Goal: Task Accomplishment & Management: Manage account settings

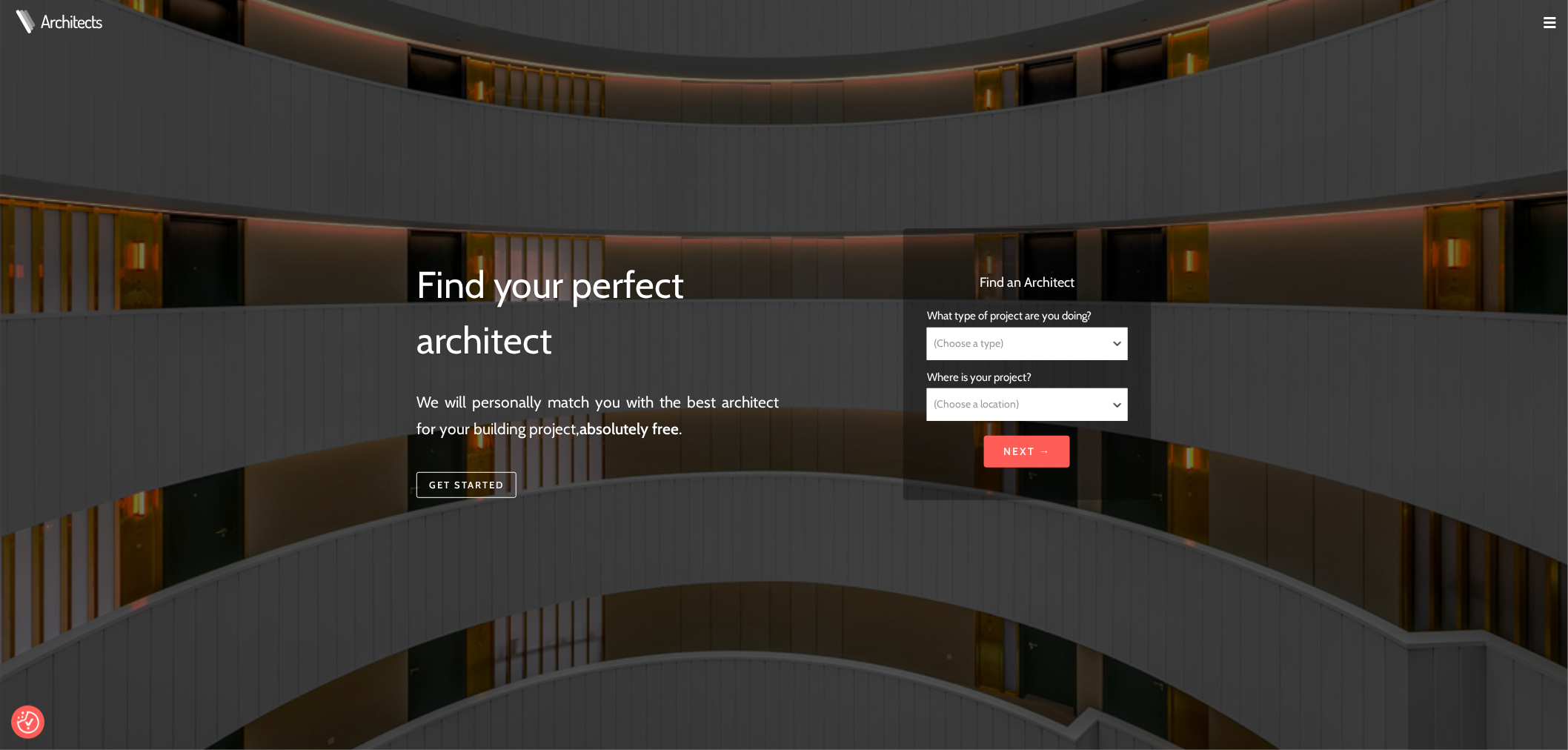
click at [1547, 20] on img at bounding box center [1549, 22] width 12 height 12
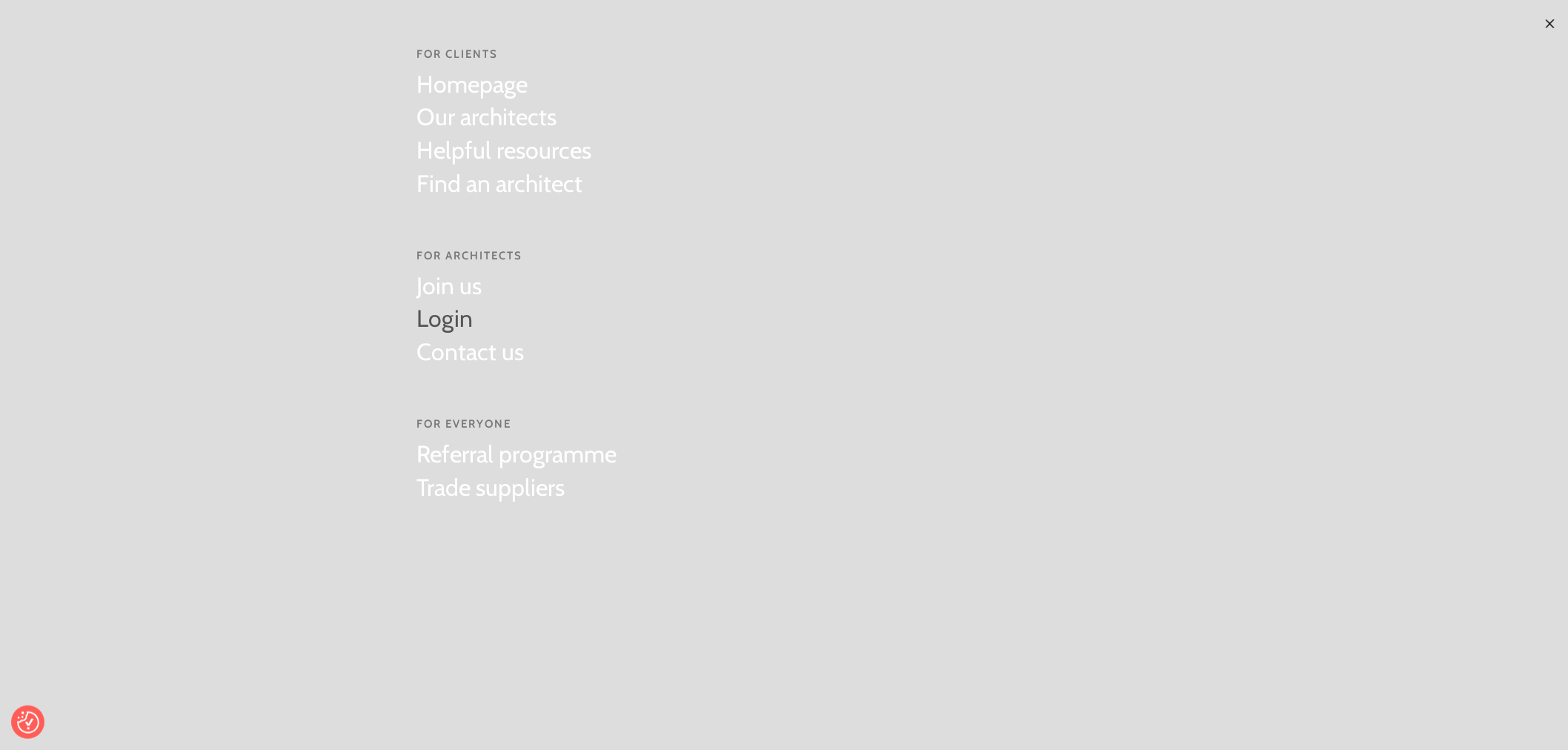
click at [457, 315] on link "Login" at bounding box center [470, 319] width 108 height 34
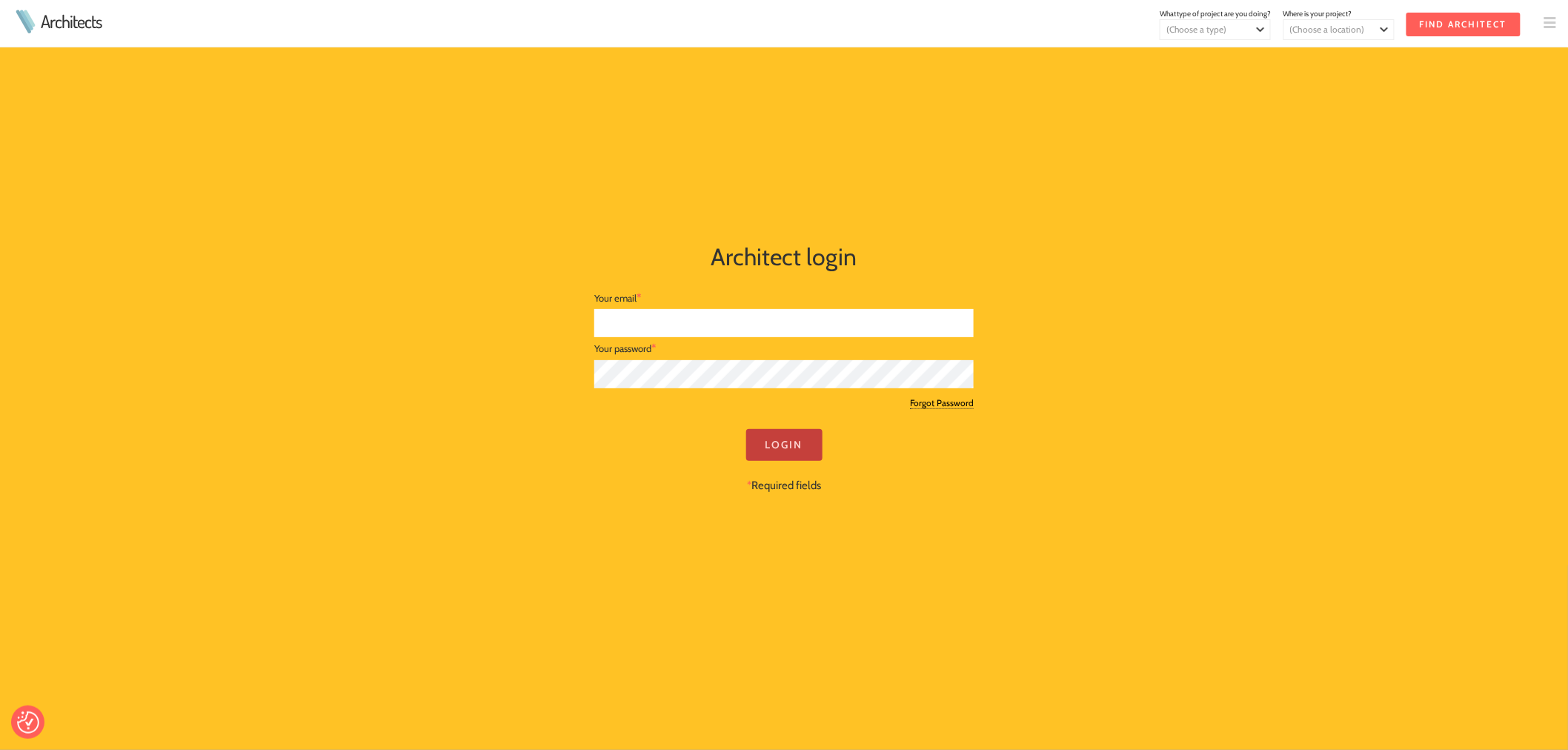
type input "james@morsharte.com"
click at [769, 445] on input "Login" at bounding box center [784, 445] width 76 height 32
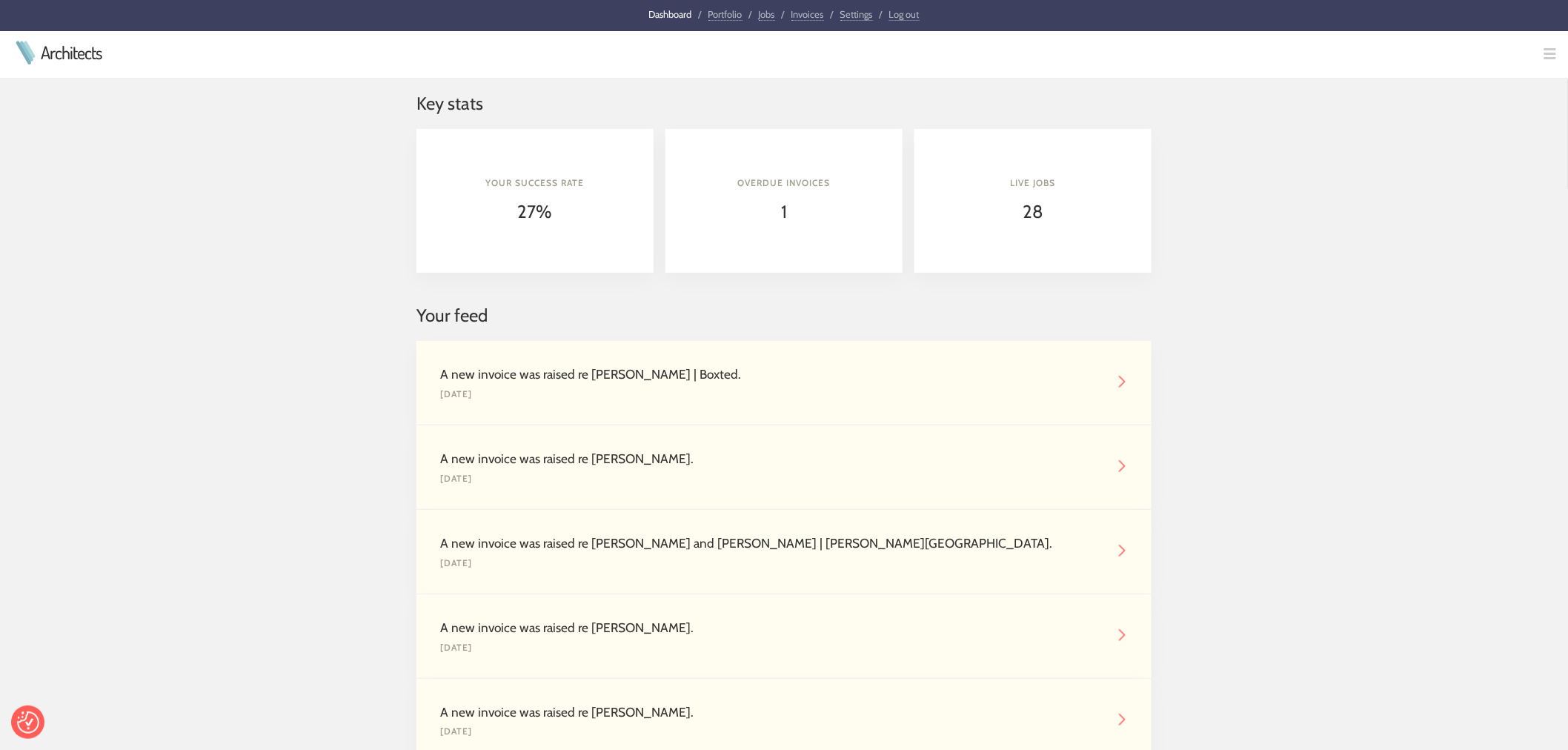
click at [760, 10] on link "Jobs" at bounding box center [767, 14] width 16 height 12
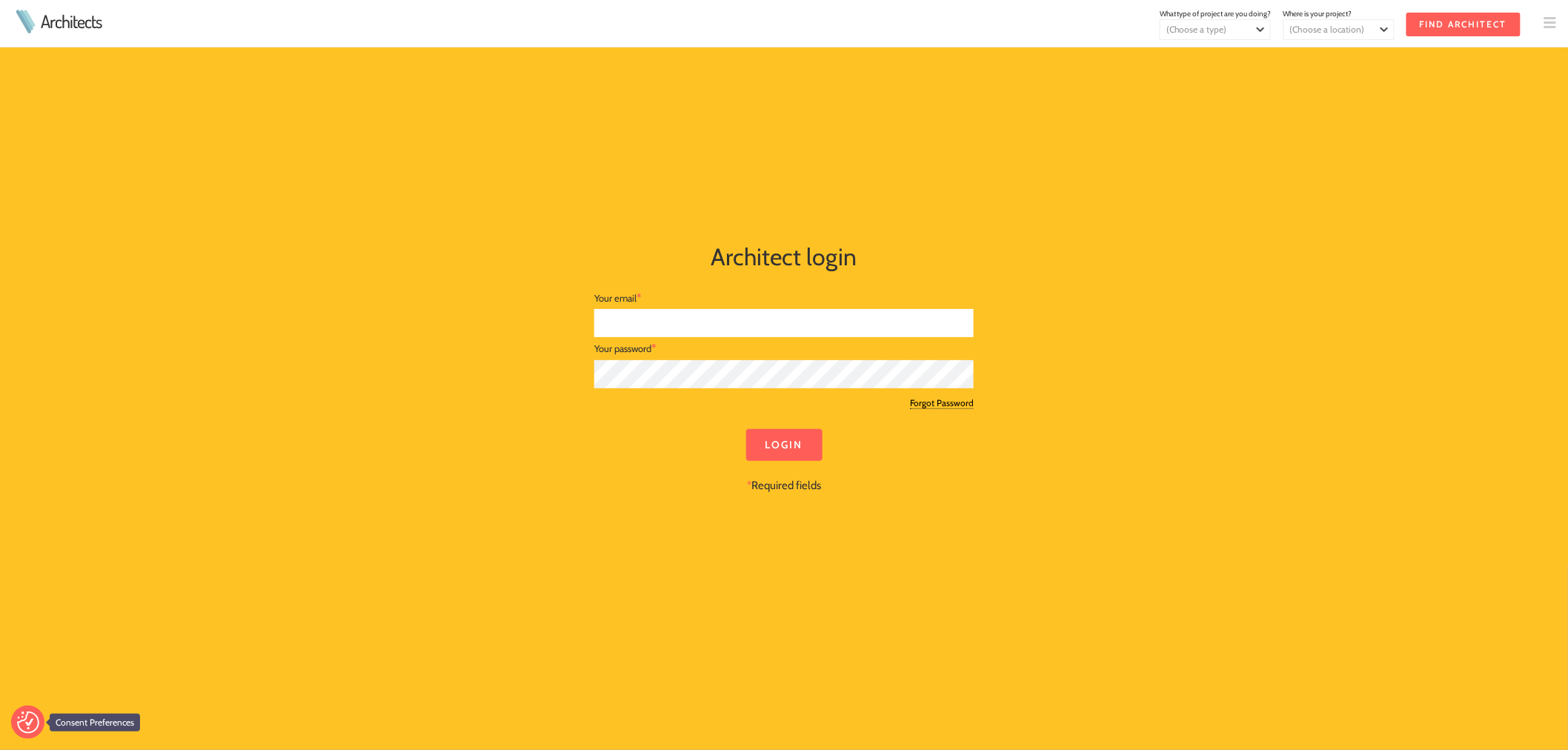
type input "james@morsharte.com"
click at [33, 719] on img "Consent Preferences" at bounding box center [28, 722] width 22 height 22
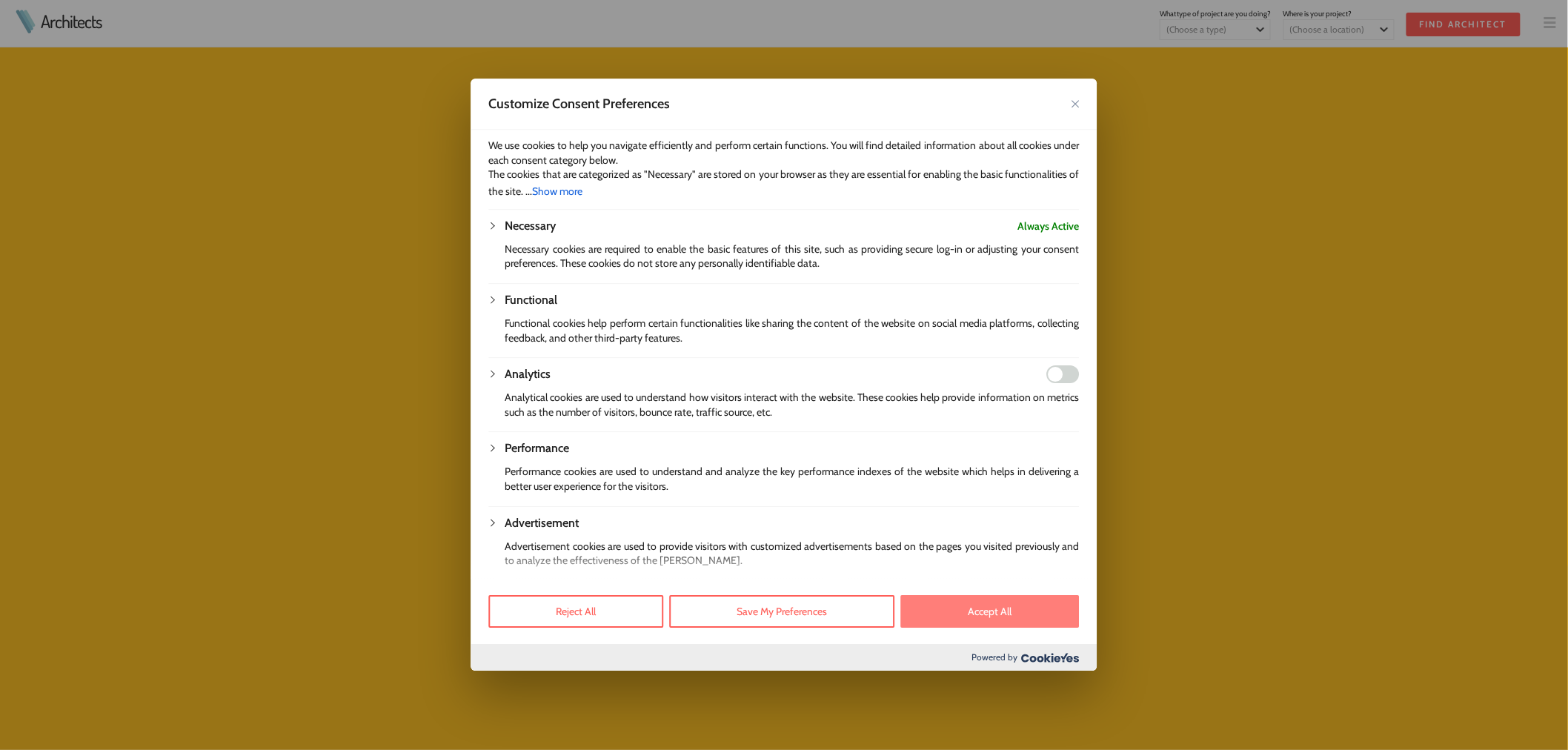
click at [948, 615] on button "Accept All" at bounding box center [990, 611] width 179 height 33
checkbox input "true"
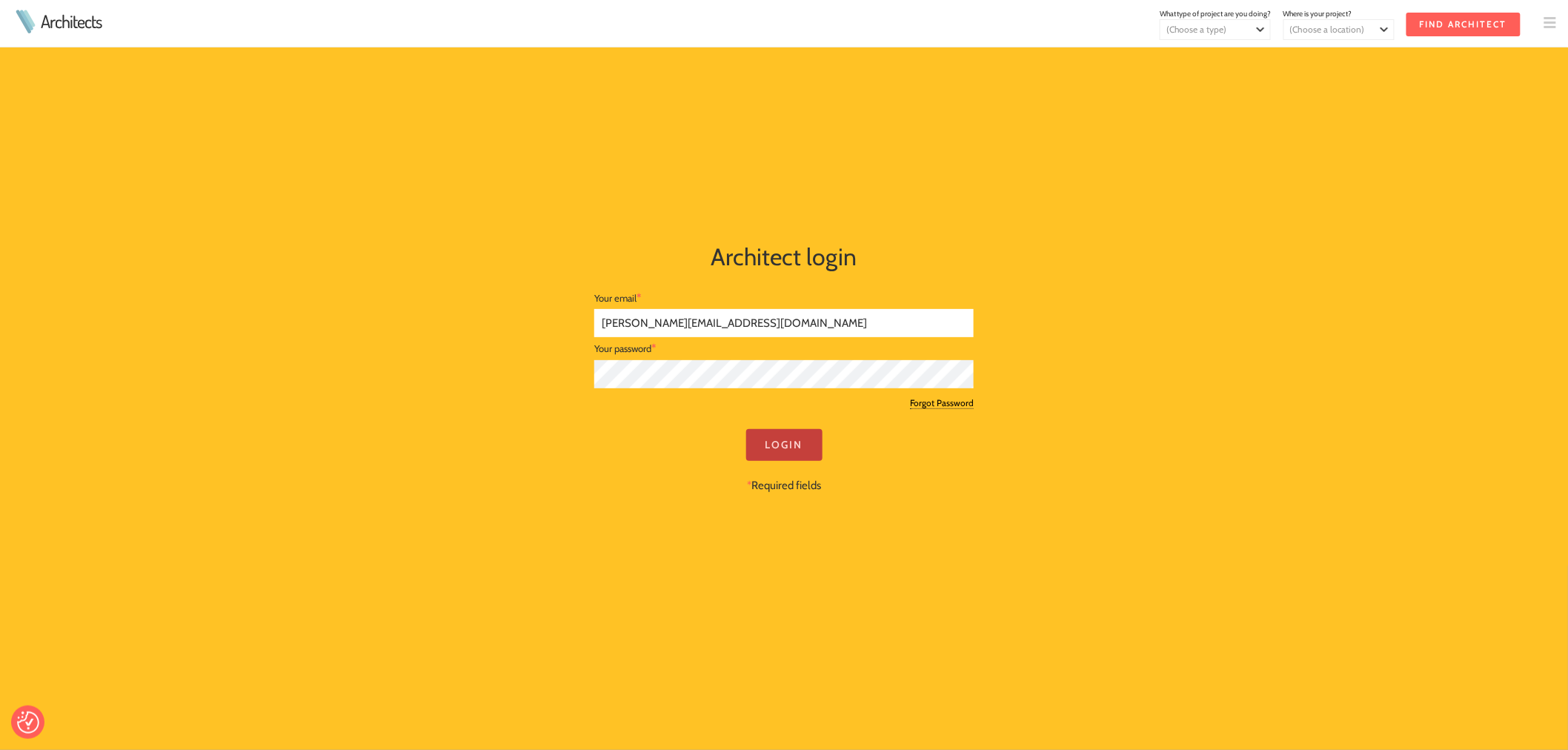
click at [776, 450] on input "Login" at bounding box center [784, 445] width 76 height 32
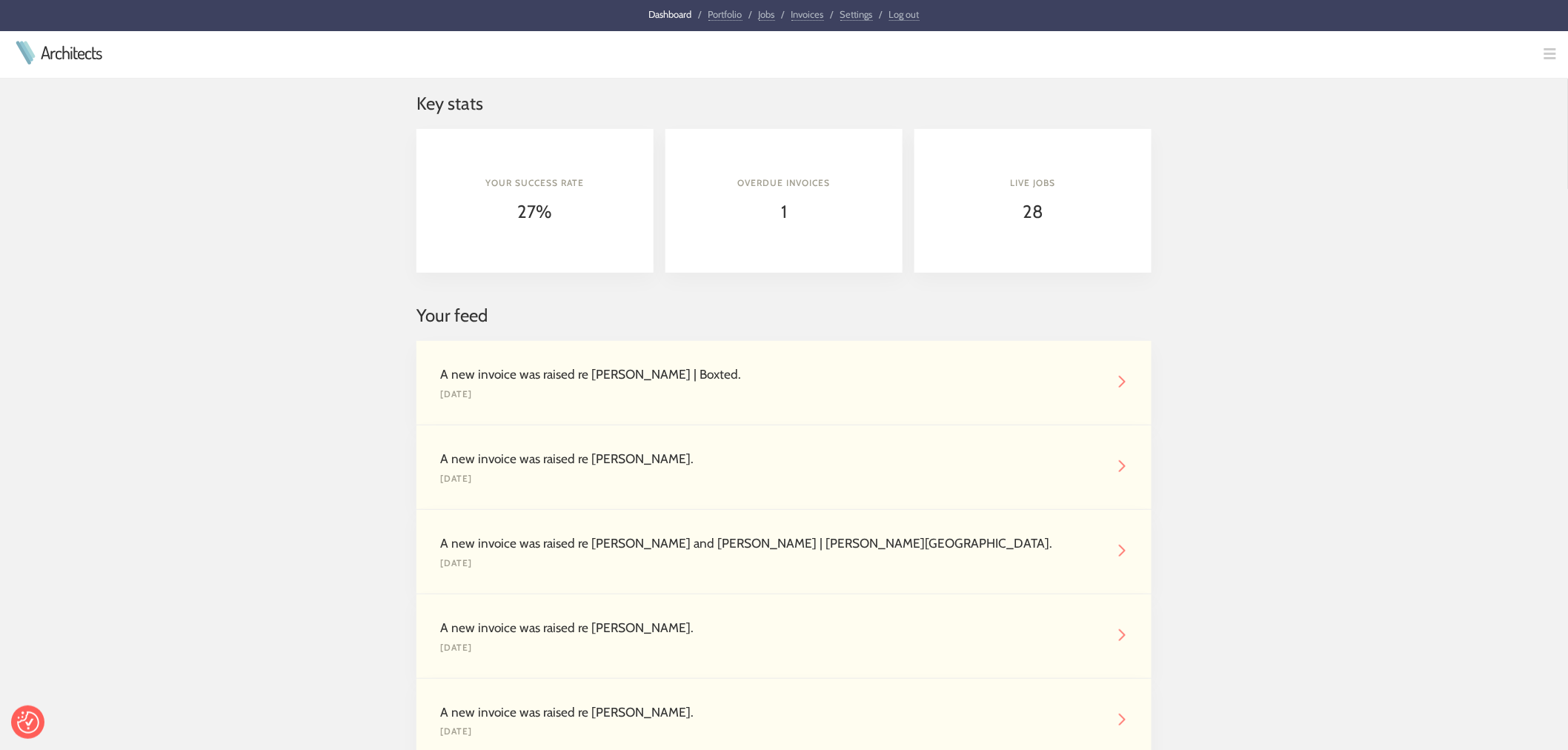
click at [764, 15] on link "Jobs" at bounding box center [767, 14] width 16 height 12
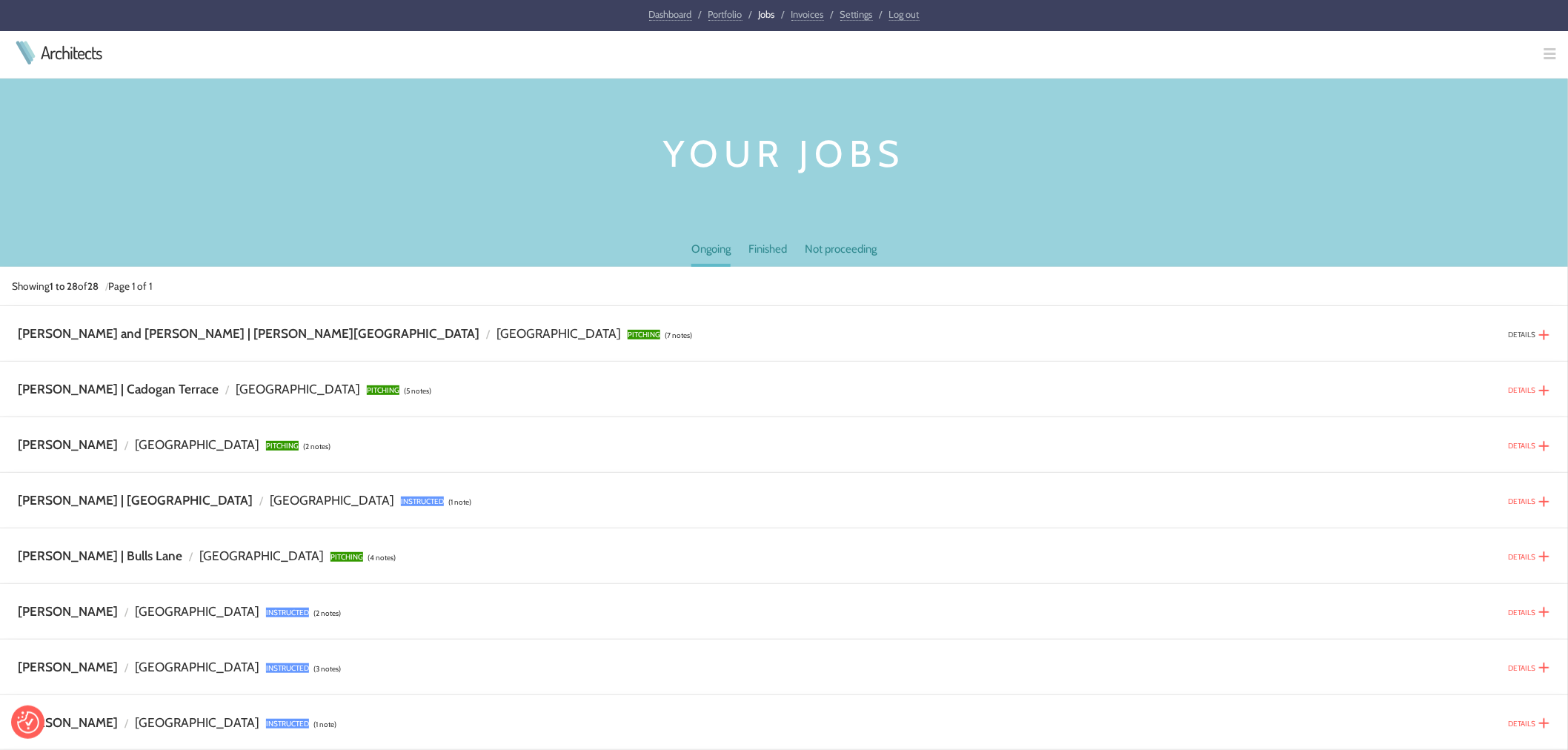
click at [1521, 331] on link "DETAILS" at bounding box center [1522, 334] width 28 height 10
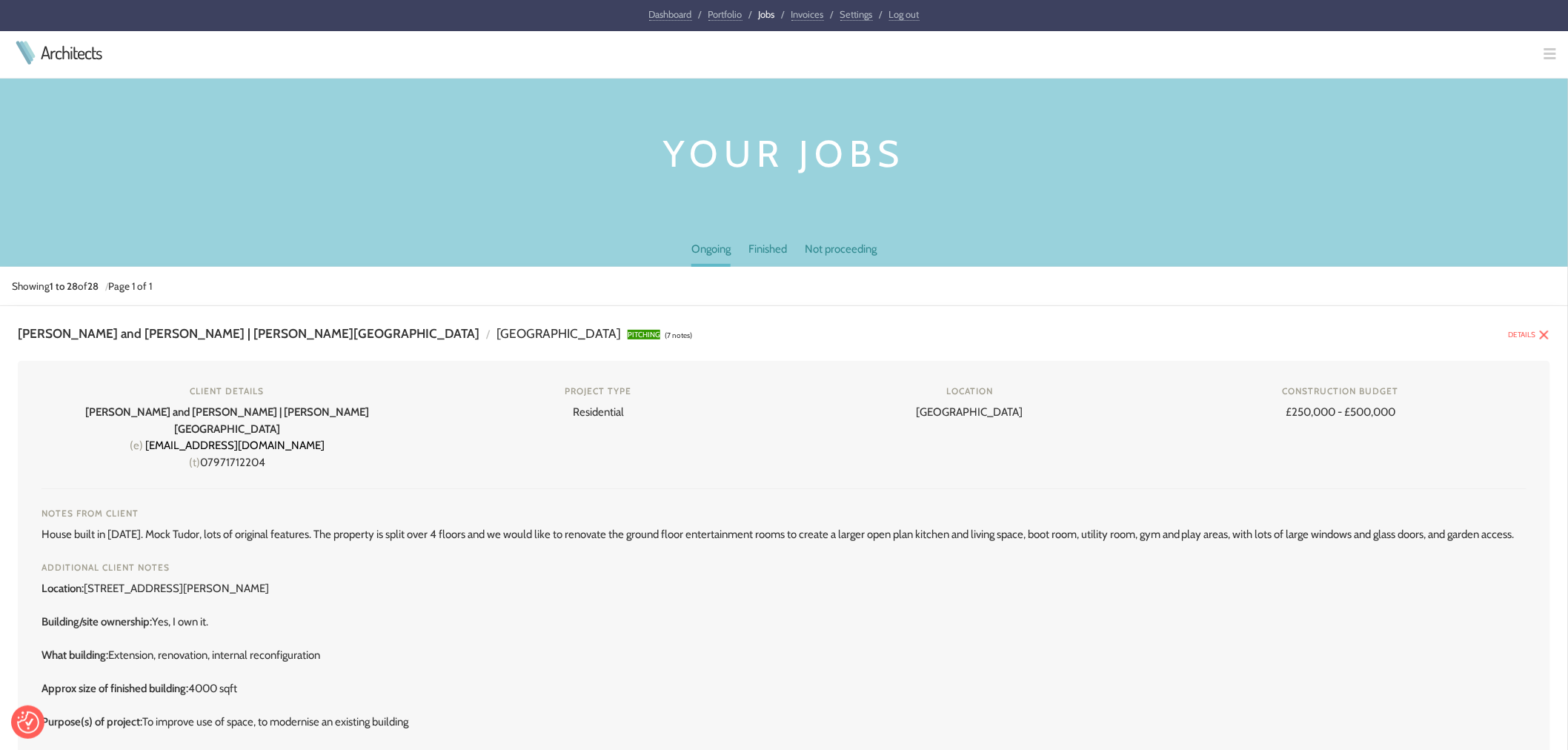
click at [1540, 330] on img at bounding box center [1544, 334] width 12 height 12
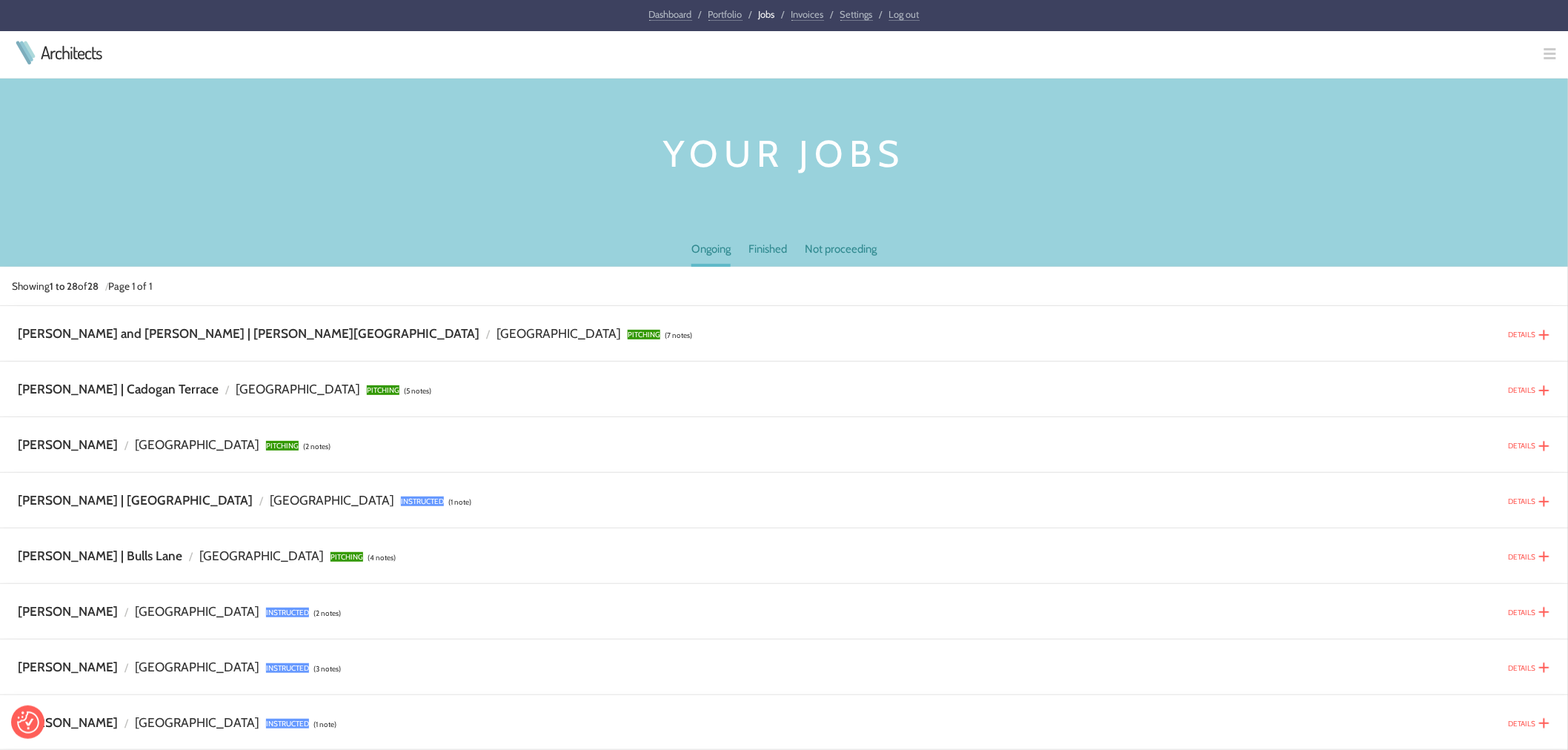
click at [720, 16] on link "Portfolio" at bounding box center [725, 14] width 34 height 12
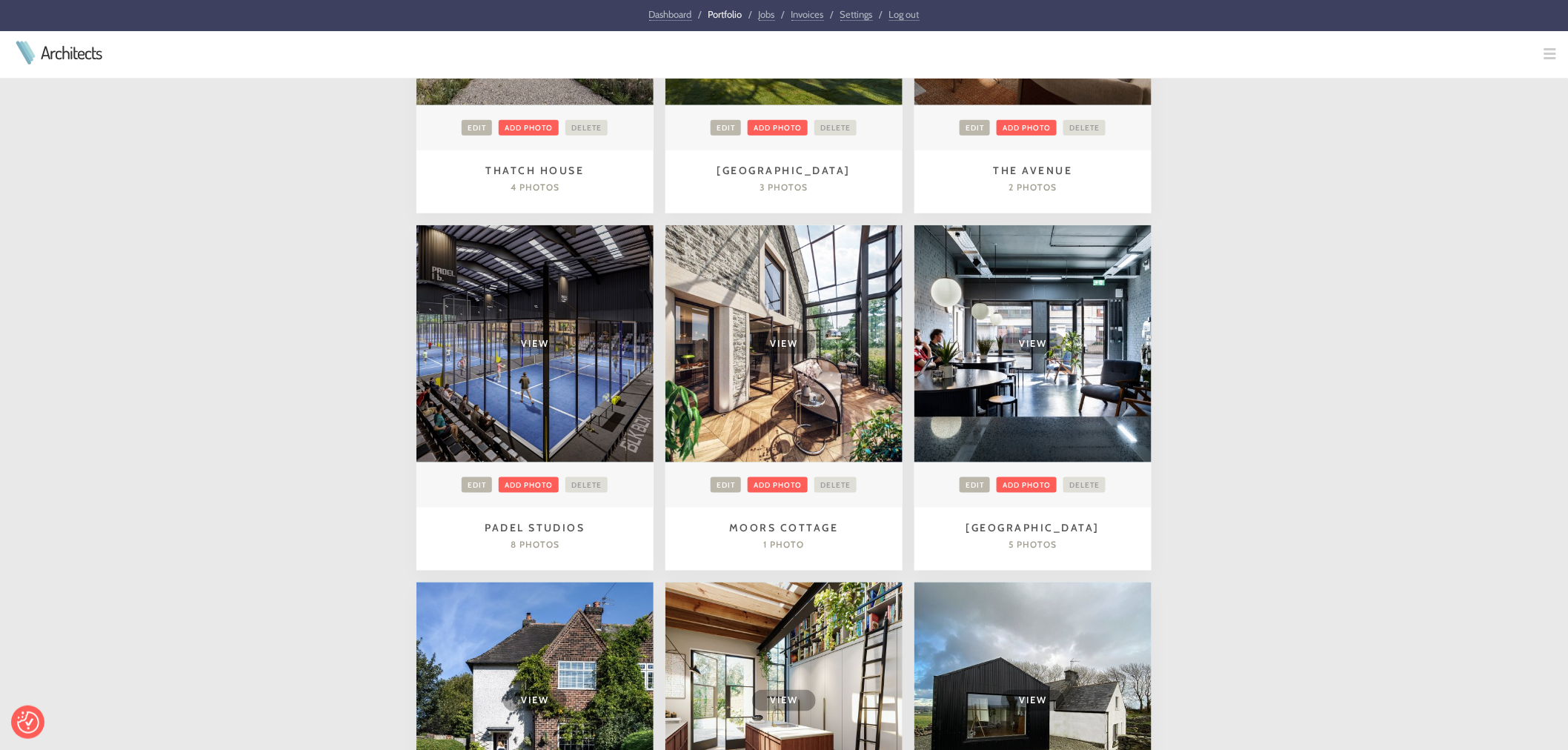
scroll to position [576, 0]
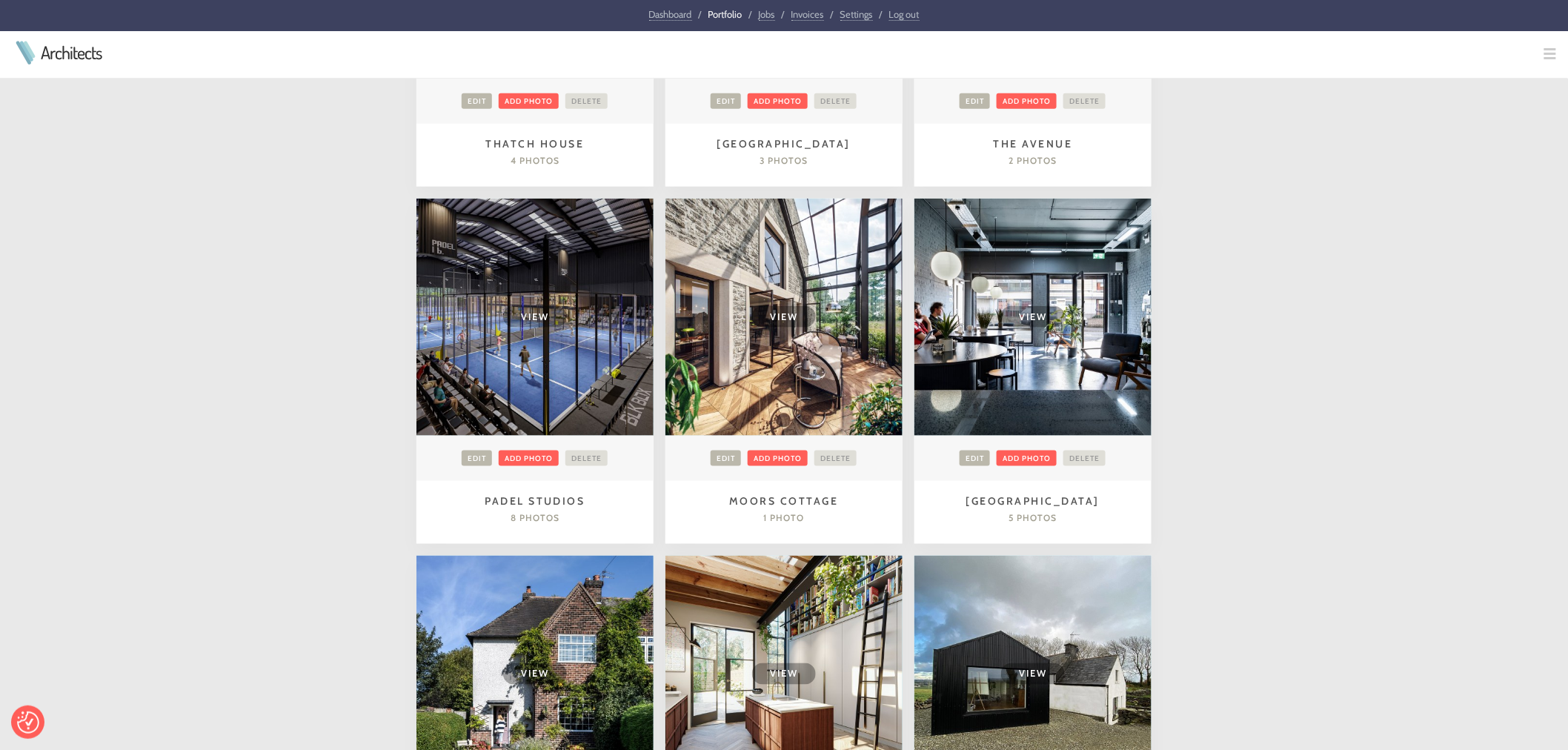
click at [759, 11] on link "Jobs" at bounding box center [767, 14] width 16 height 12
